Goal: Find specific page/section: Find specific page/section

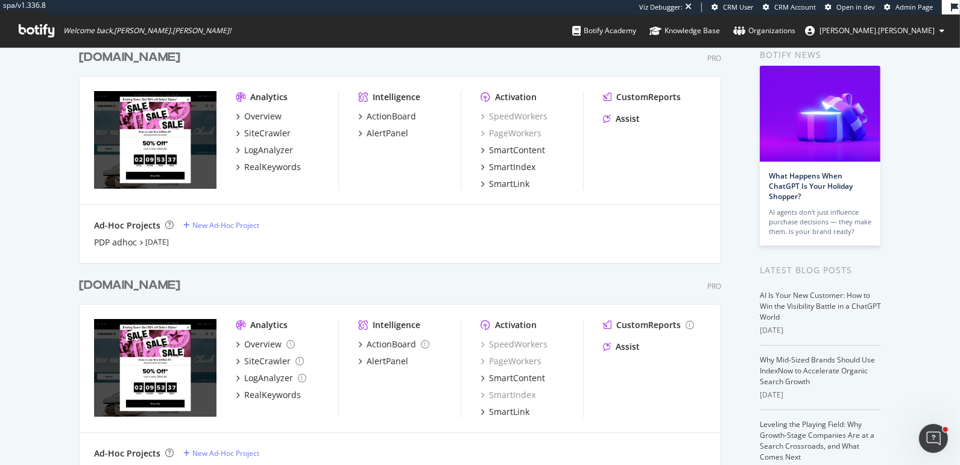
scroll to position [65, 0]
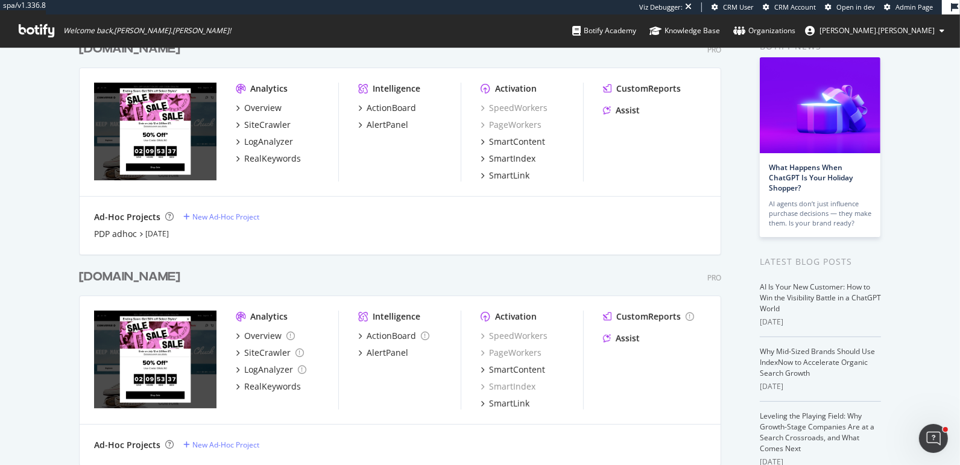
click at [170, 279] on div "[DOMAIN_NAME]" at bounding box center [129, 276] width 101 height 17
